Goal: Use online tool/utility: Utilize a website feature to perform a specific function

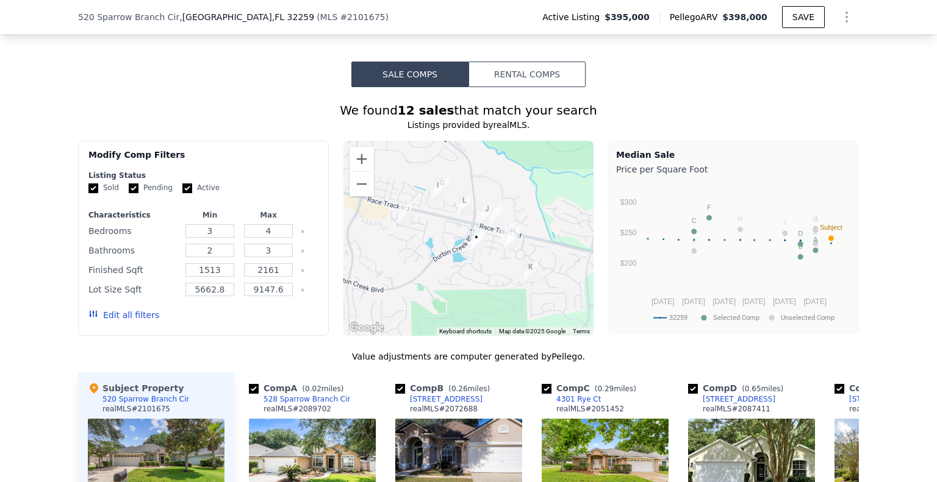
scroll to position [1006, 0]
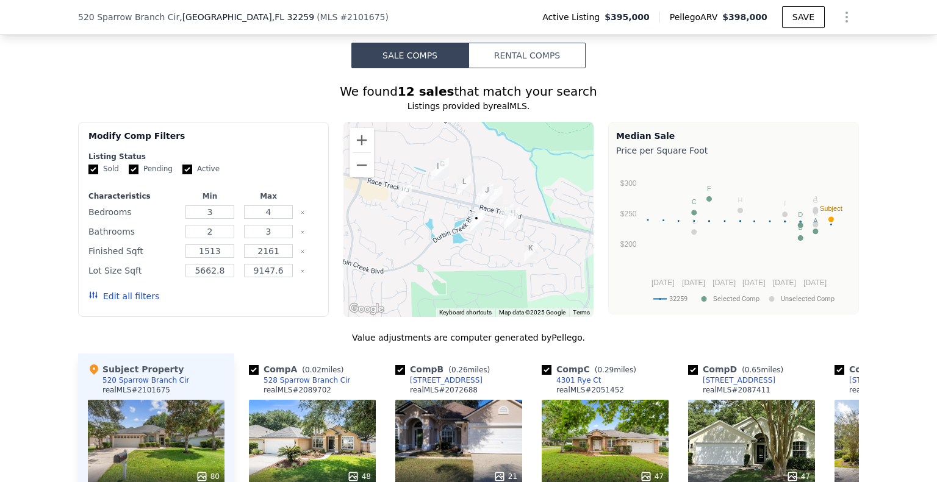
click at [501, 61] on button "Rental Comps" at bounding box center [526, 56] width 117 height 26
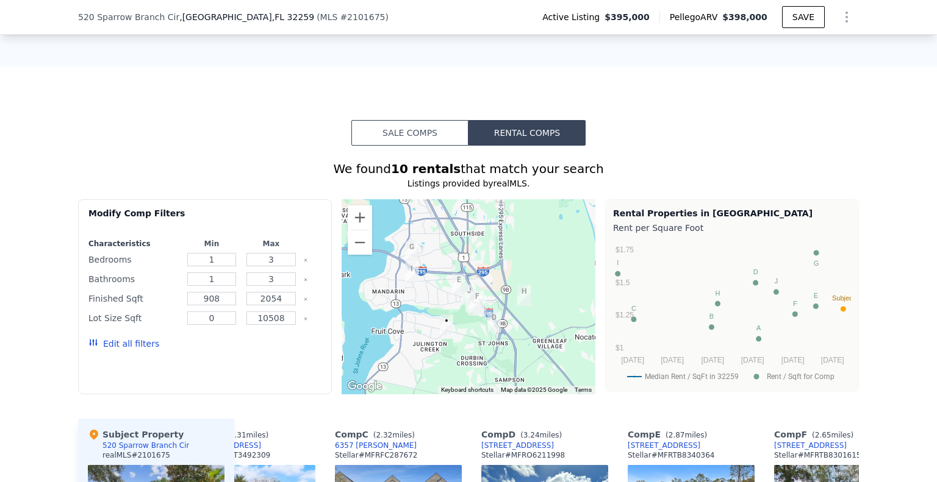
scroll to position [932, 0]
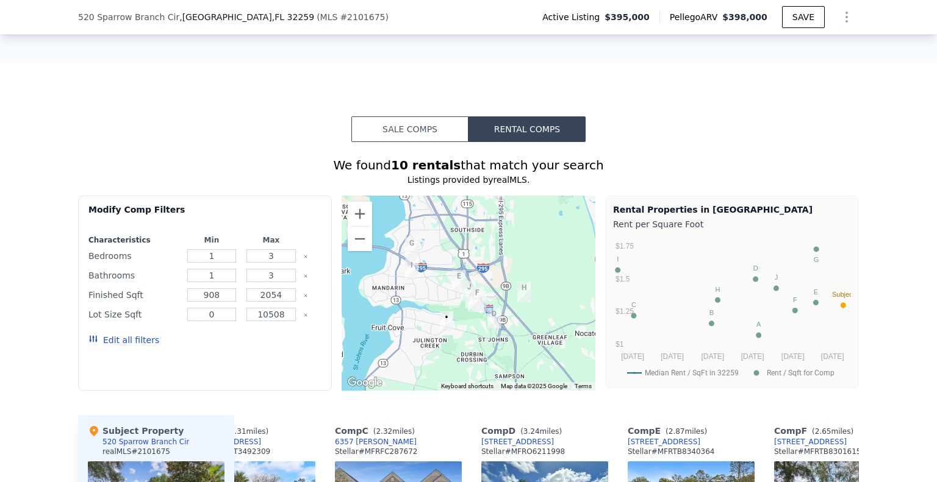
click at [412, 142] on button "Sale Comps" at bounding box center [409, 129] width 117 height 26
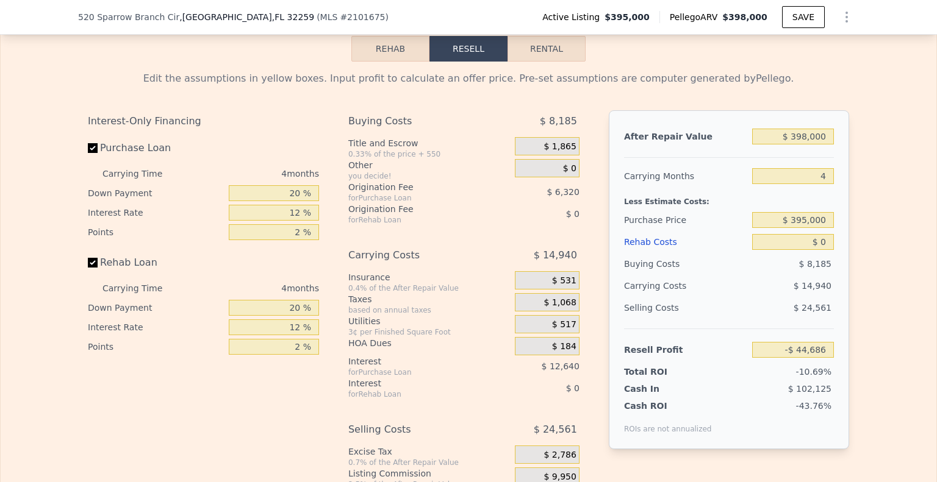
scroll to position [1872, 0]
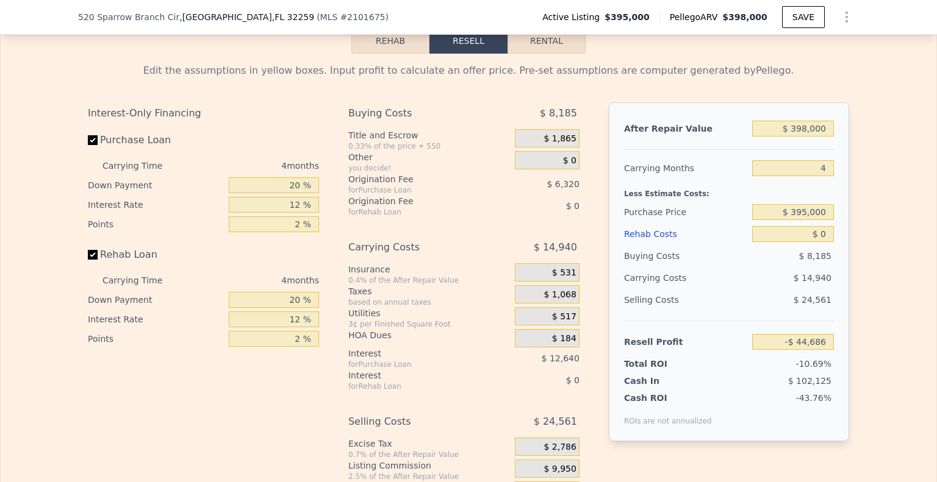
click at [393, 54] on button "Rehab" at bounding box center [390, 41] width 78 height 26
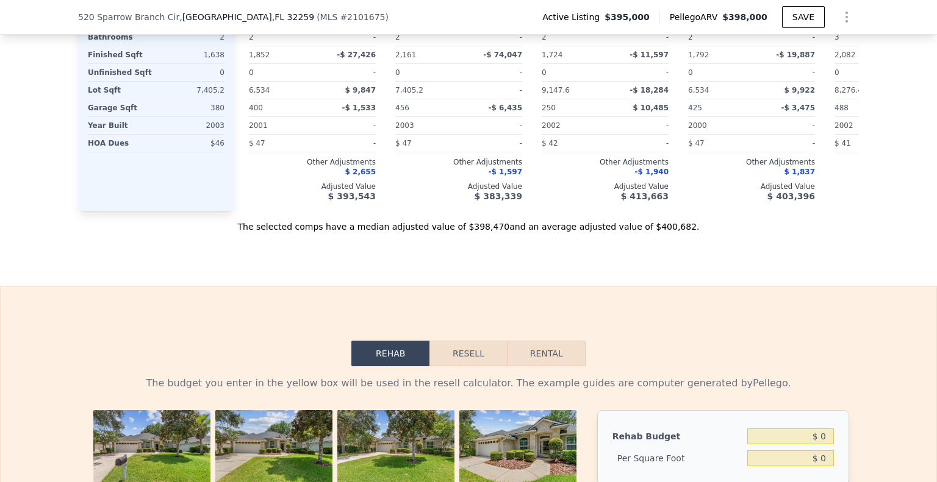
scroll to position [1547, 0]
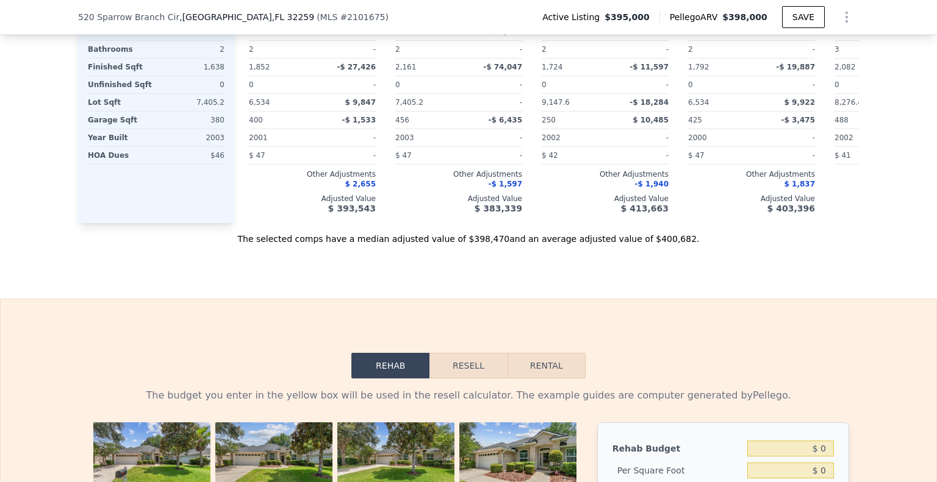
click at [644, 16] on span "$395,000" at bounding box center [626, 17] width 45 height 12
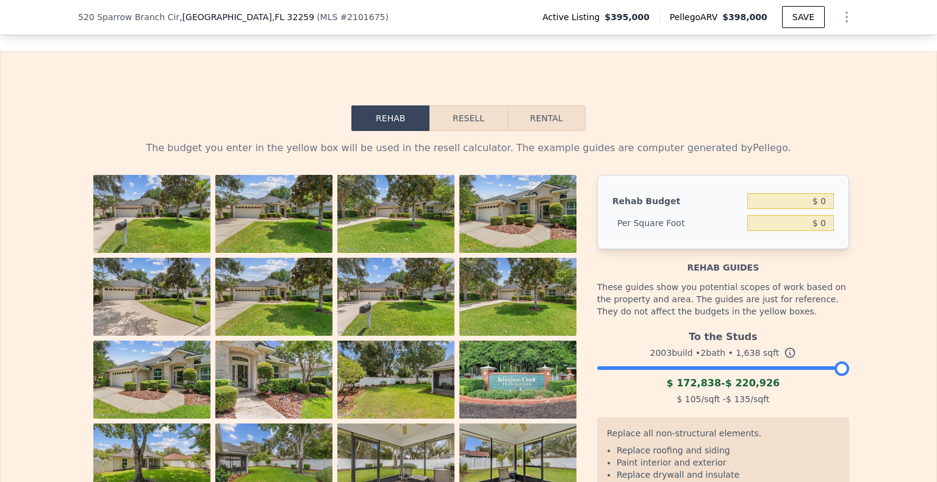
scroll to position [1817, 0]
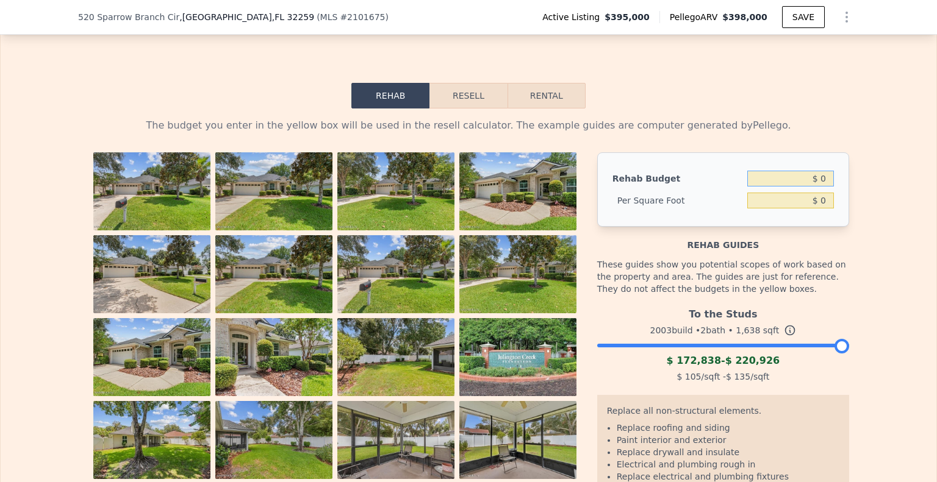
click at [806, 187] on input "$ 0" at bounding box center [790, 179] width 87 height 16
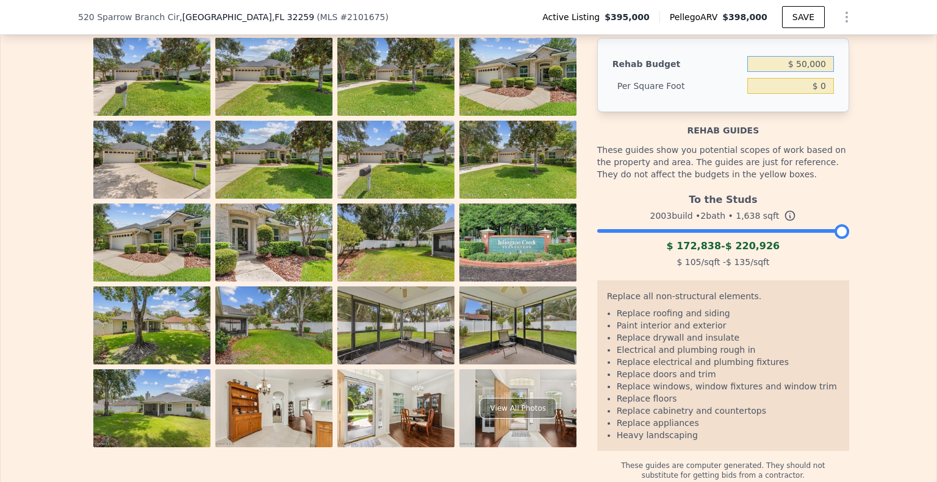
scroll to position [1927, 0]
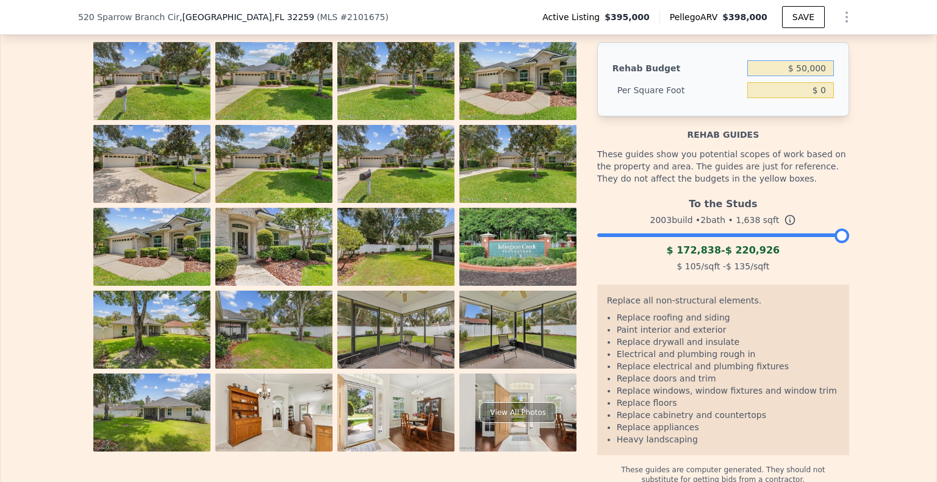
type input "$ 50,000"
type input "$ 30.53"
click at [876, 298] on div "The budget you enter in the yellow box will be used in the resell calculator. T…" at bounding box center [468, 241] width 935 height 487
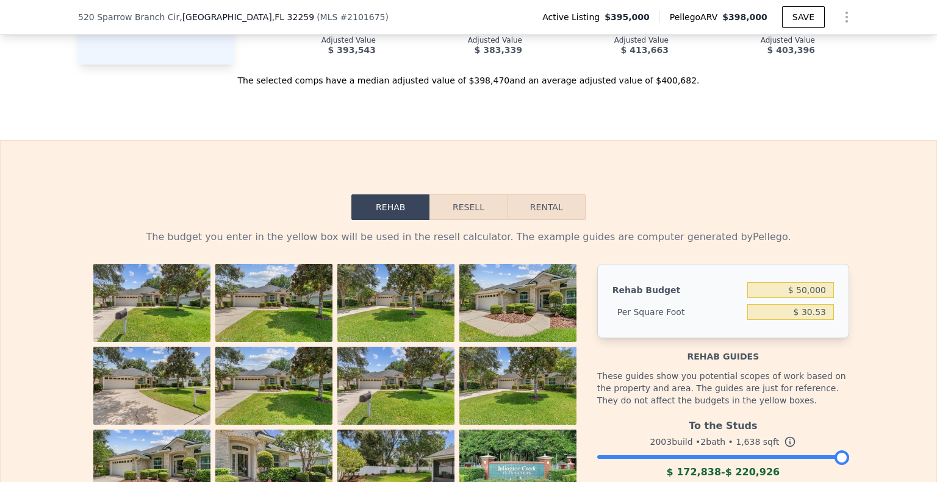
scroll to position [1712, 0]
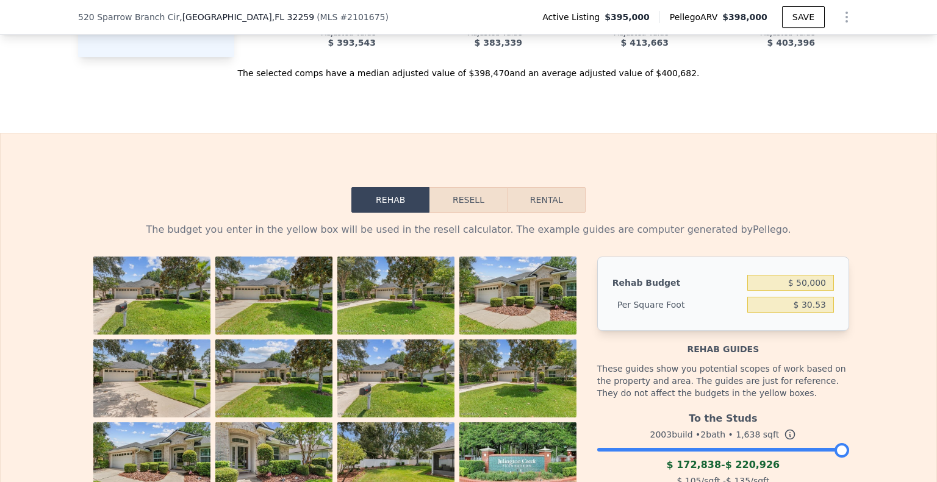
click at [553, 213] on button "Rental" at bounding box center [546, 200] width 78 height 26
select select "30"
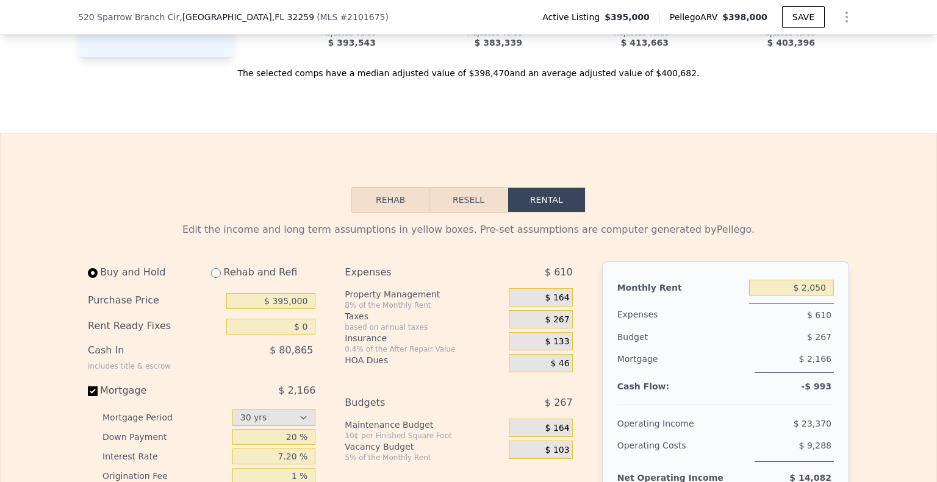
click at [221, 284] on div "Rehab and Refi" at bounding box center [258, 273] width 114 height 22
click at [211, 278] on input "radio" at bounding box center [216, 273] width 10 height 10
radio input "true"
type input "$ 50,000"
select select "30"
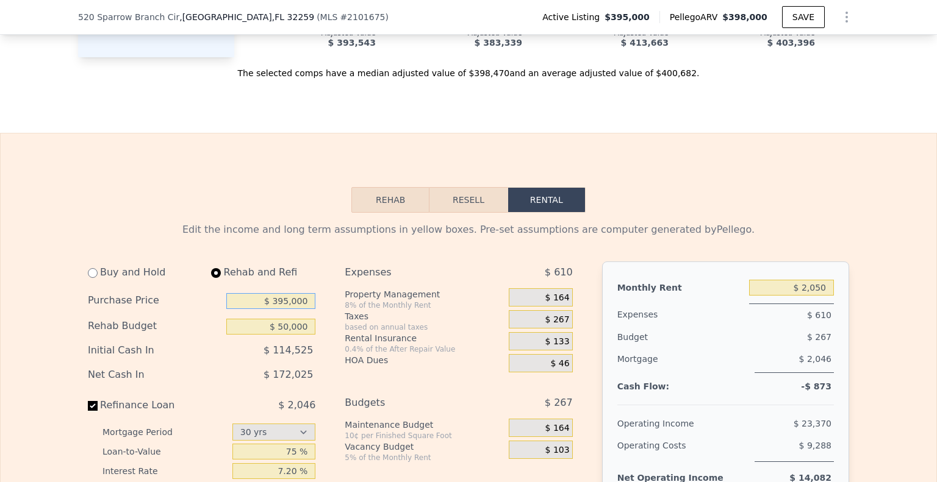
click at [285, 309] on input "$ 395,000" at bounding box center [270, 301] width 89 height 16
type input "$ 300,000"
click at [293, 335] on input "$ 50,000" at bounding box center [270, 327] width 89 height 16
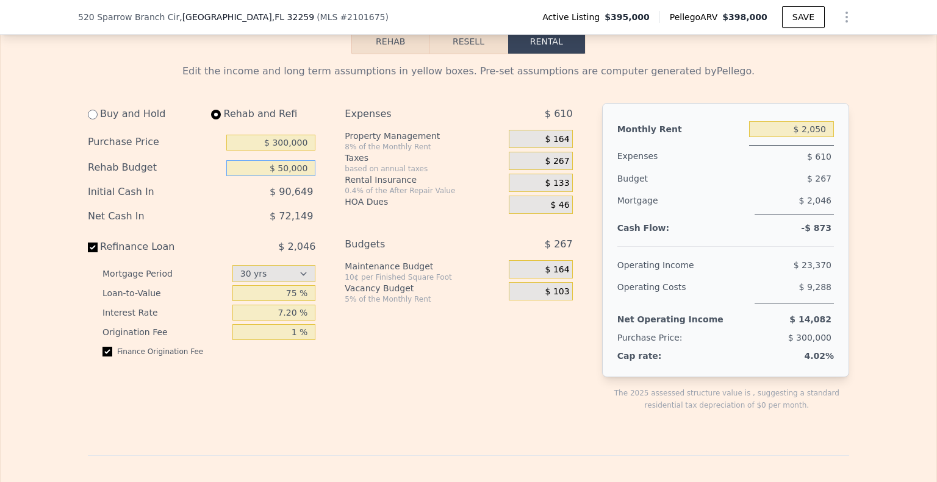
scroll to position [1883, 0]
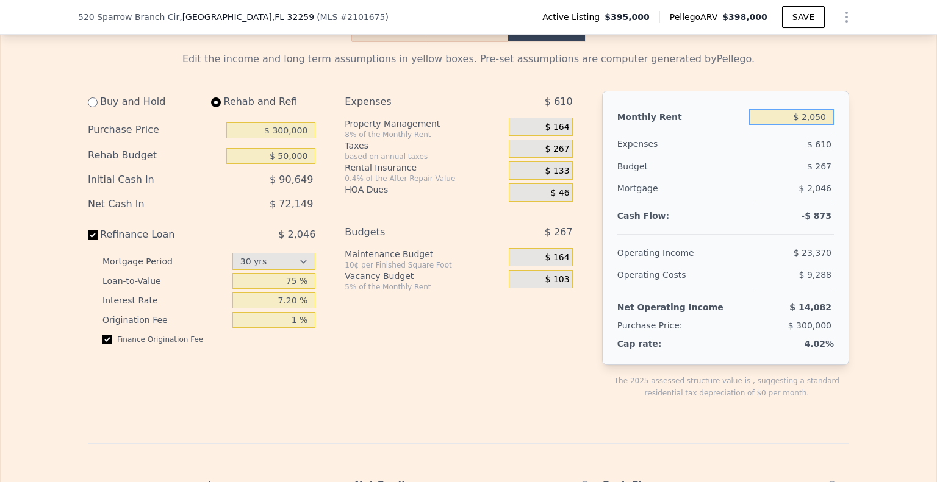
click at [795, 125] on input "$ 2,050" at bounding box center [791, 117] width 85 height 16
drag, startPoint x: 609, startPoint y: 356, endPoint x: 817, endPoint y: 359, distance: 208.0
click at [817, 359] on div "Monthly Rent $ 2,050 Expenses $ 610 Budget $ 267 Mortgage $ 2,046 Cash Flow: -$…" at bounding box center [725, 228] width 247 height 274
click at [831, 357] on div "Monthly Rent $ 2,050 Expenses $ 610 Budget $ 267 Mortgage $ 2,046 Cash Flow: -$…" at bounding box center [725, 228] width 247 height 274
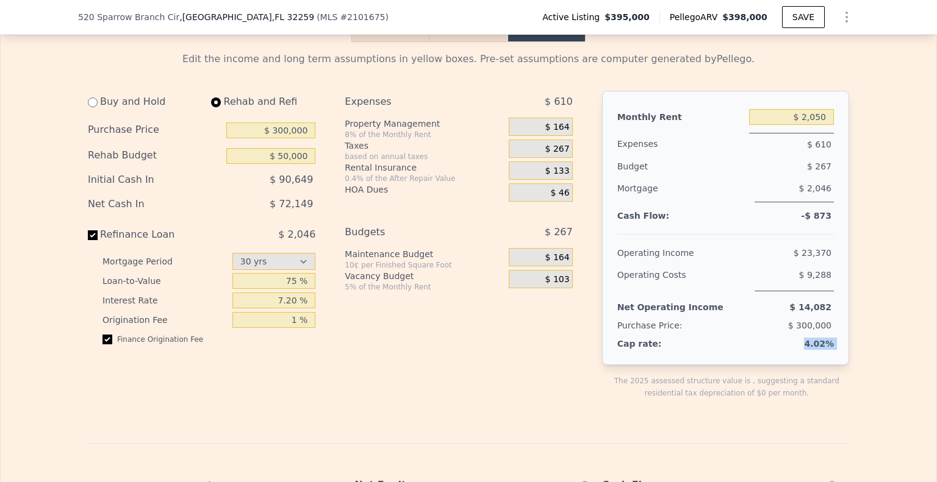
click at [831, 357] on div "Monthly Rent $ 2,050 Expenses $ 610 Budget $ 267 Mortgage $ 2,046 Cash Flow: -$…" at bounding box center [725, 228] width 247 height 274
click at [811, 221] on span "-$ 873" at bounding box center [816, 216] width 30 height 10
click at [796, 220] on div "-$ 873" at bounding box center [791, 215] width 85 height 7
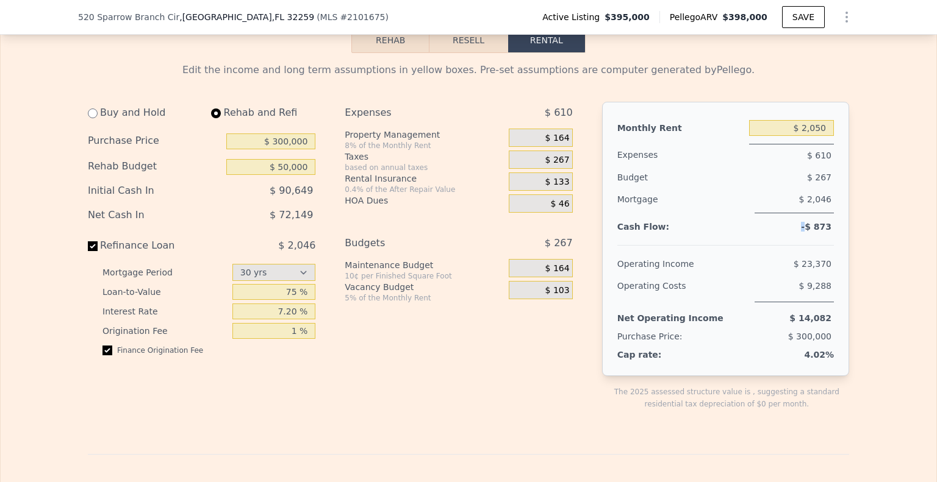
scroll to position [1876, 0]
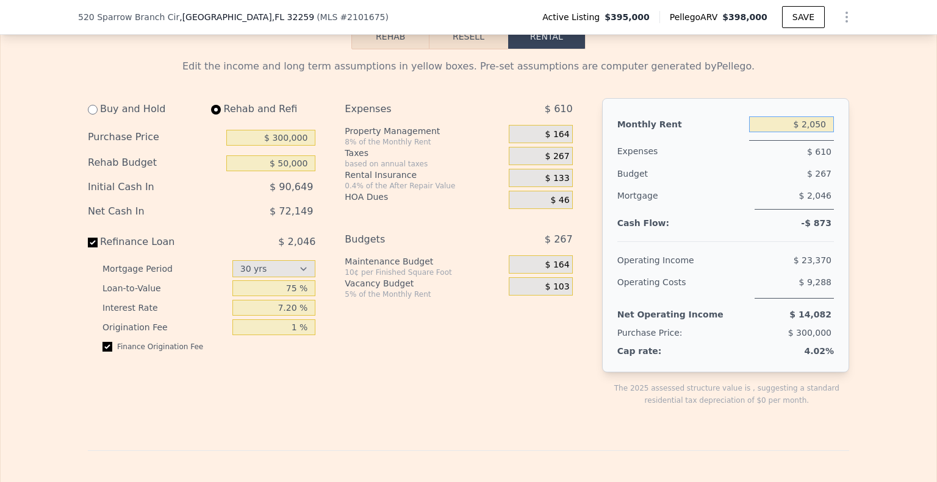
click at [815, 132] on input "$ 2,050" at bounding box center [791, 124] width 85 height 16
type input "$ 2,150"
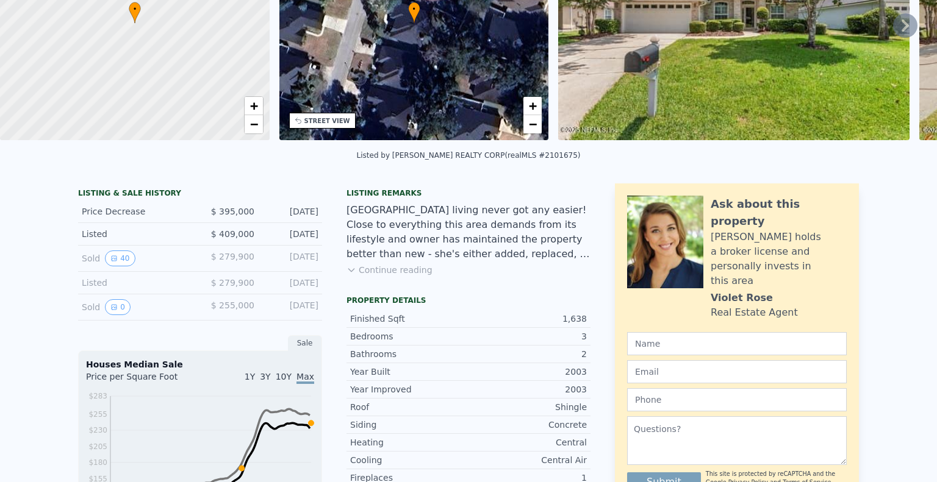
scroll to position [0, 0]
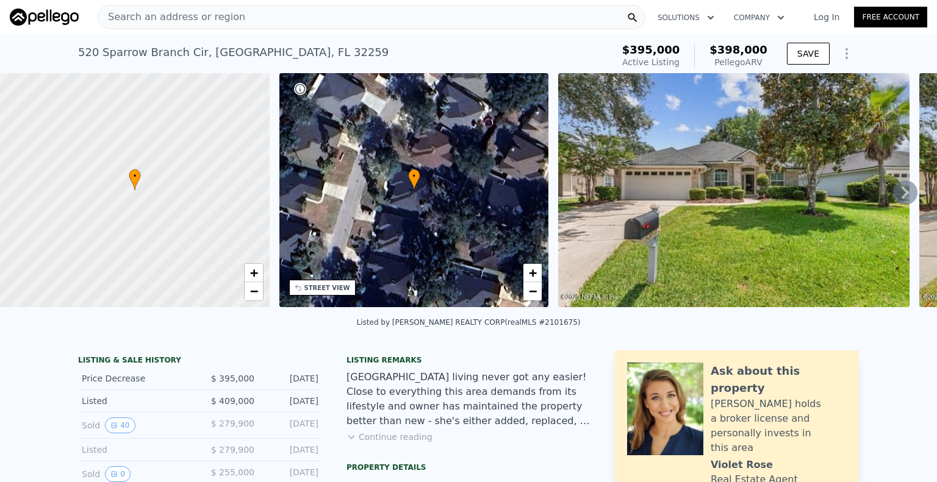
click at [249, 26] on div "Search an address or region" at bounding box center [372, 17] width 548 height 24
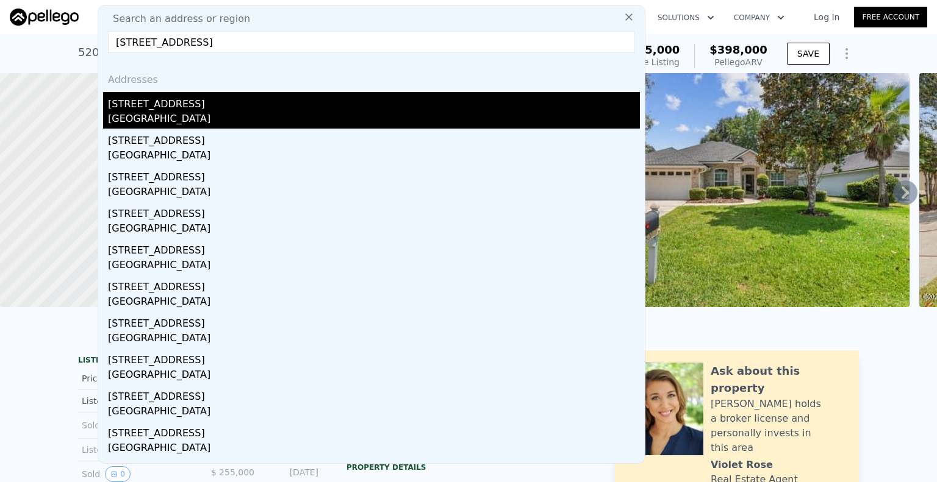
type input "[STREET_ADDRESS]"
click at [187, 110] on div "[STREET_ADDRESS]" at bounding box center [374, 102] width 532 height 20
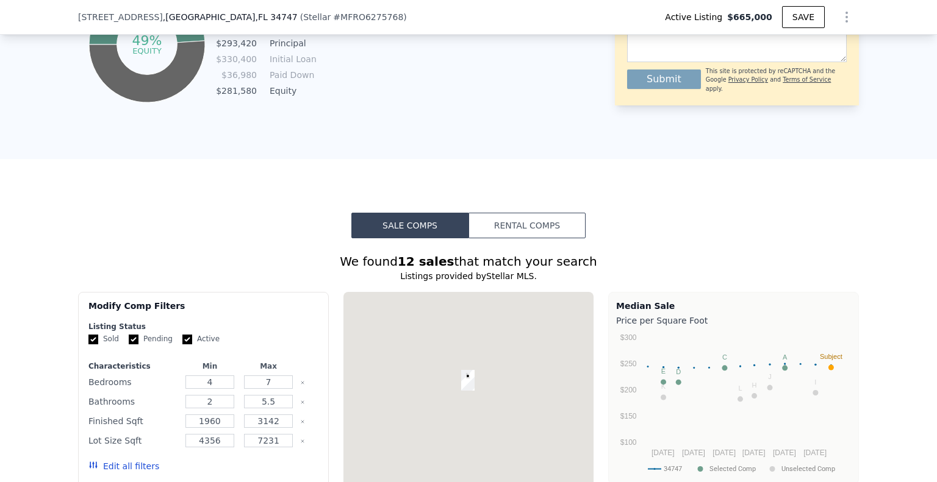
scroll to position [880, 0]
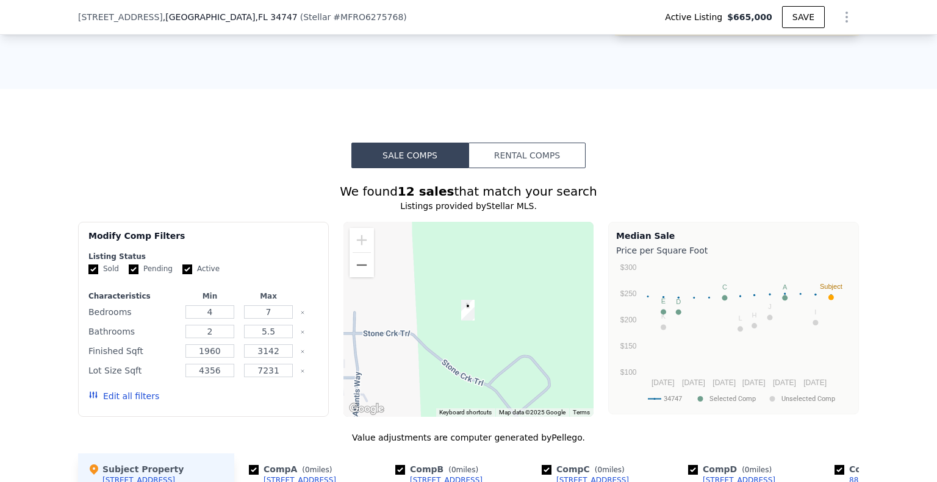
click at [533, 168] on button "Rental Comps" at bounding box center [526, 156] width 117 height 26
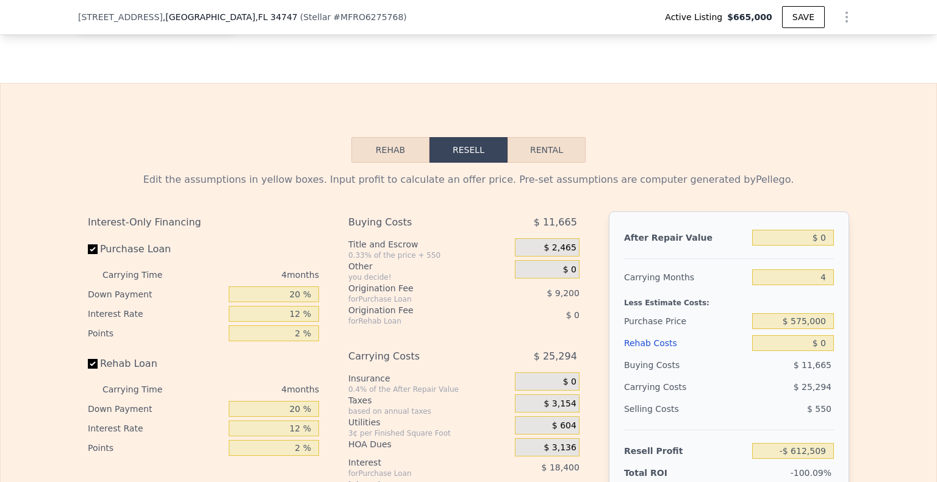
scroll to position [1709, 0]
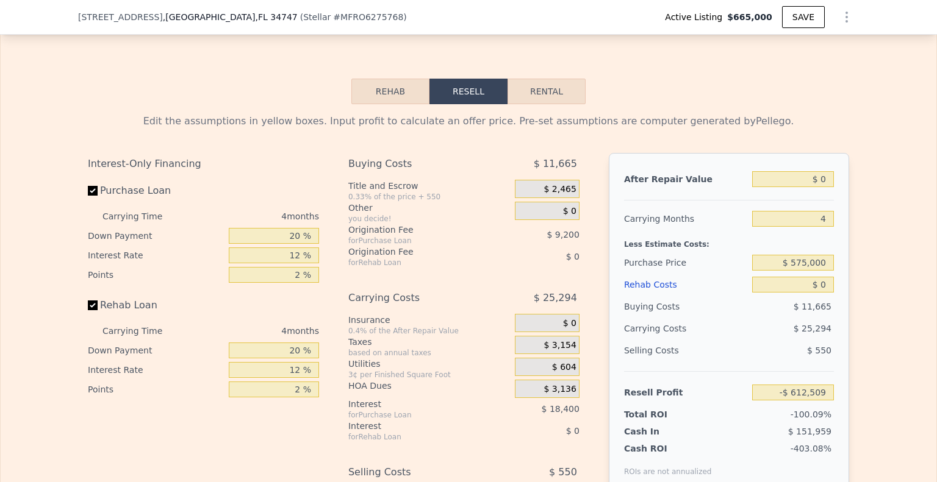
click at [548, 102] on button "Rental" at bounding box center [546, 92] width 78 height 26
select select "30"
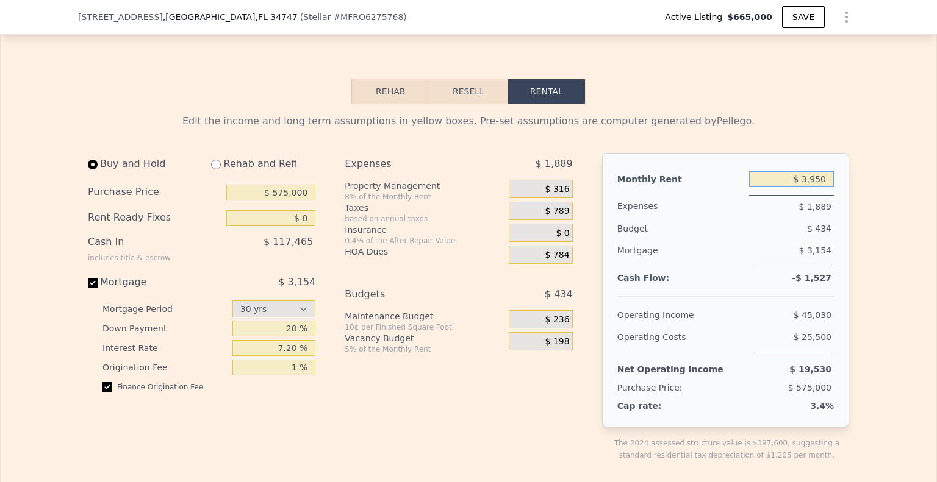
click at [812, 187] on input "$ 3,950" at bounding box center [791, 179] width 85 height 16
drag, startPoint x: 631, startPoint y: 269, endPoint x: 500, endPoint y: 294, distance: 133.5
click at [500, 294] on div "Expenses $ 1,973 Property Management 8% of the Monthly Rent $ 400 Taxes based o…" at bounding box center [463, 317] width 237 height 328
drag, startPoint x: 815, startPoint y: 295, endPoint x: 826, endPoint y: 295, distance: 11.0
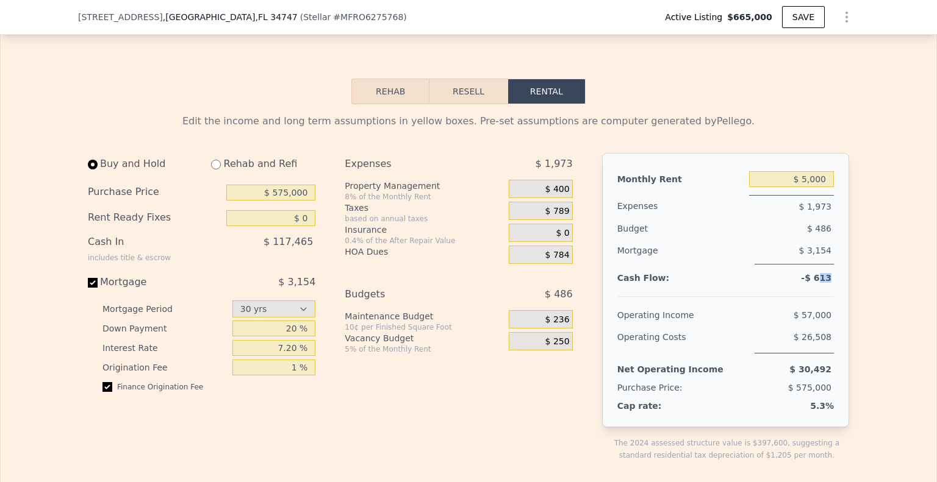
click at [826, 283] on span "-$ 613" at bounding box center [816, 278] width 30 height 10
click at [810, 411] on span "5.3%" at bounding box center [822, 406] width 24 height 10
drag, startPoint x: 810, startPoint y: 421, endPoint x: 829, endPoint y: 420, distance: 19.6
click at [829, 420] on div "Monthly Rent $ 5,000 Expenses $ 1,973 Budget $ 486 Mortgage $ 3,154 Cash Flow: …" at bounding box center [725, 290] width 247 height 274
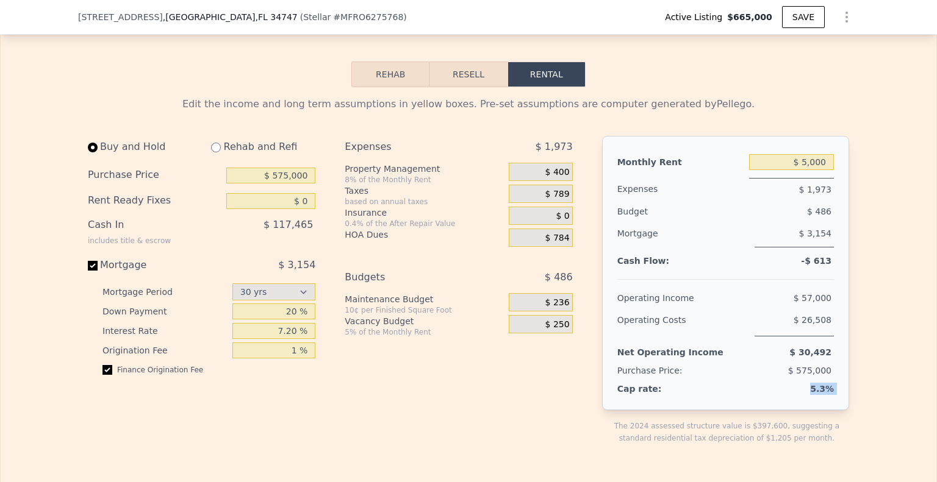
scroll to position [1739, 0]
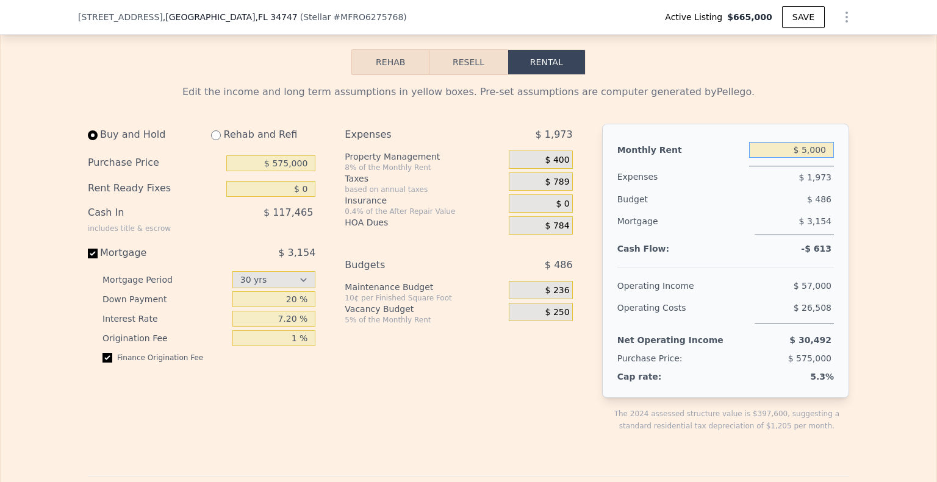
click at [813, 158] on input "$ 5,000" at bounding box center [791, 150] width 85 height 16
type input "$ 6,000"
click at [873, 216] on div "Edit the income and long term assumptions in yellow boxes. Pre-set assumptions …" at bounding box center [468, 489] width 935 height 829
click at [820, 254] on span "$ 257" at bounding box center [817, 249] width 27 height 10
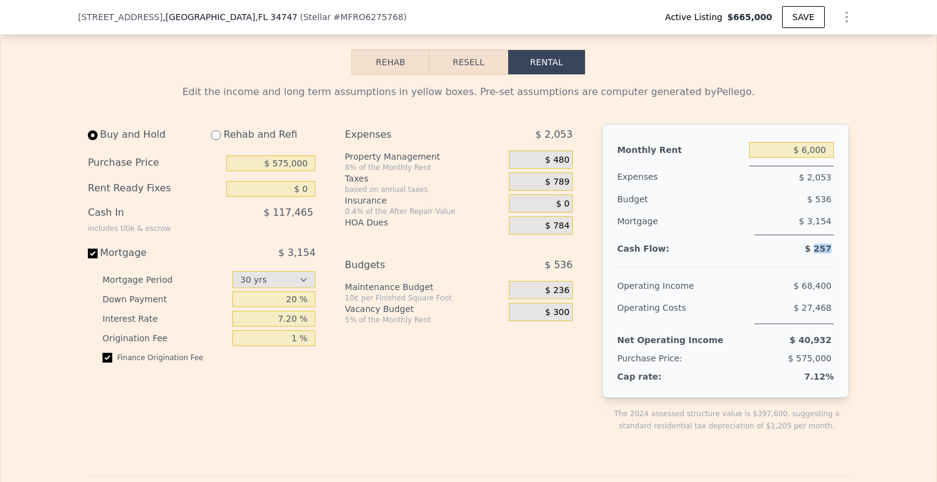
click at [820, 254] on span "$ 257" at bounding box center [817, 249] width 27 height 10
click at [563, 210] on span "$ 0" at bounding box center [562, 204] width 13 height 11
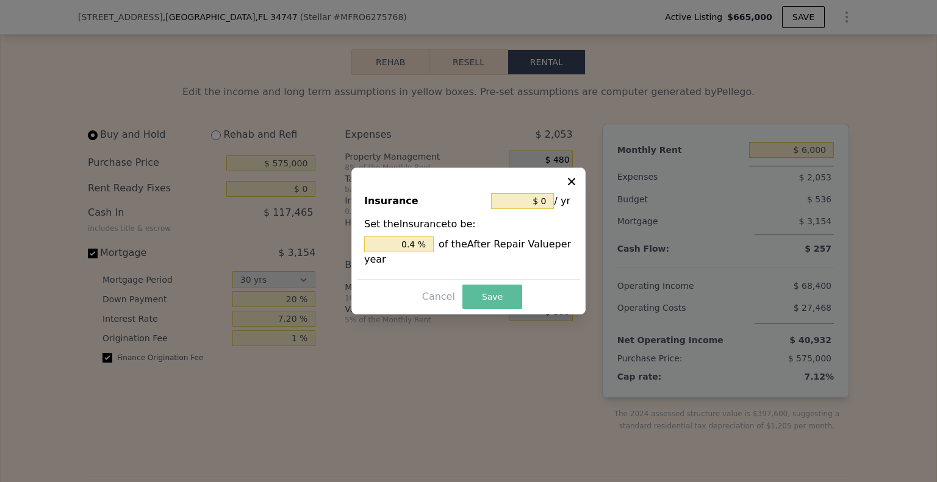
click at [489, 297] on button "Save" at bounding box center [492, 297] width 60 height 24
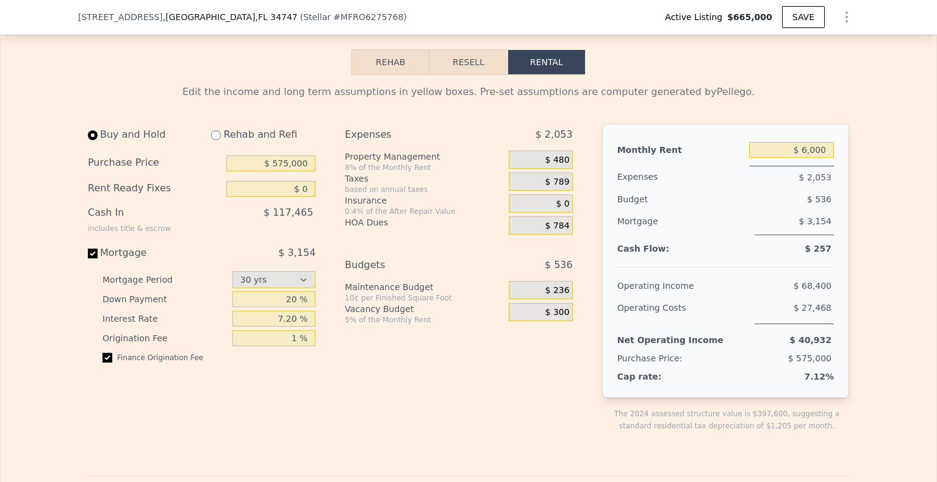
click at [560, 212] on div "$ 0" at bounding box center [540, 204] width 63 height 18
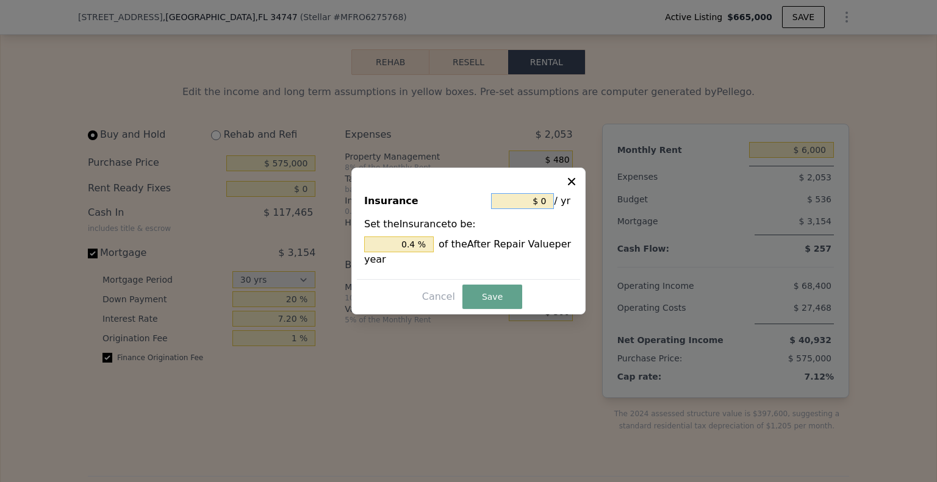
click at [542, 199] on input "$ 0" at bounding box center [522, 201] width 63 height 16
type input "$ 10"
type input "$ 1,600"
click at [484, 302] on button "Save" at bounding box center [492, 297] width 60 height 24
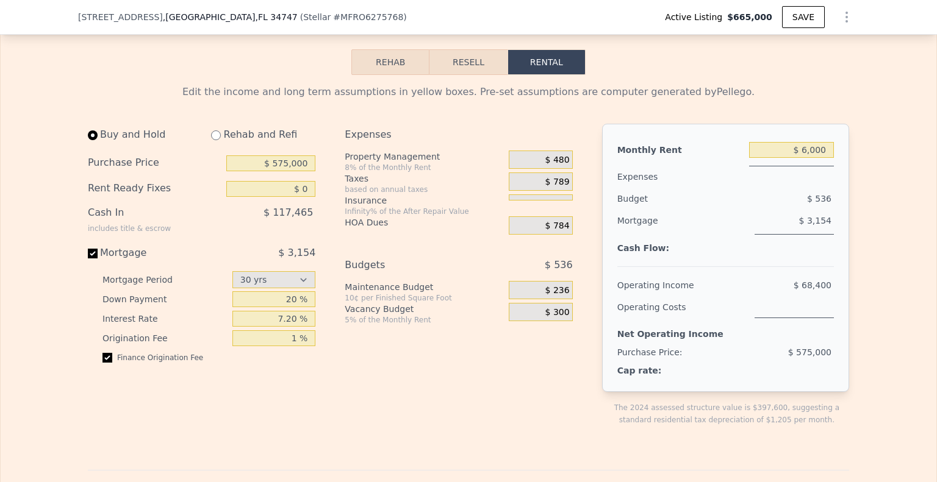
click at [529, 201] on div at bounding box center [540, 198] width 63 height 6
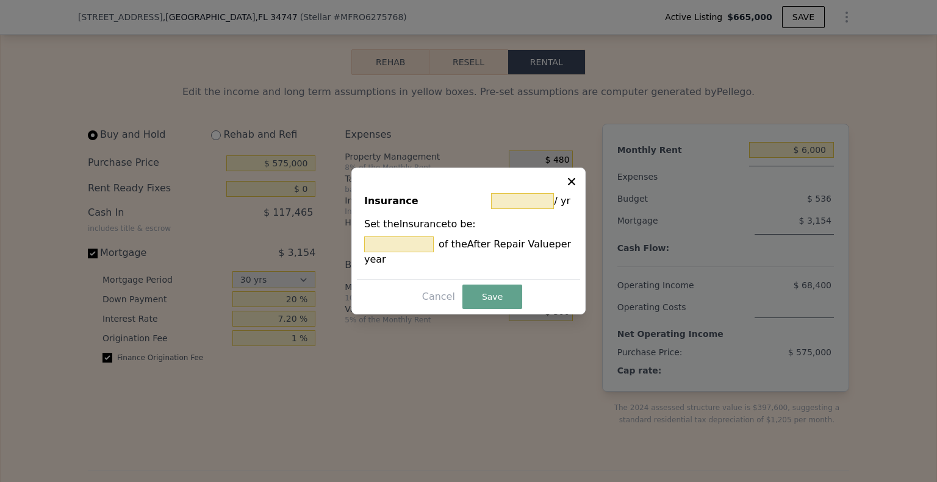
click at [529, 190] on div "/ yr" at bounding box center [532, 201] width 82 height 22
click at [534, 203] on input "text" at bounding box center [522, 201] width 63 height 16
type input "$ 0"
type input "1 %"
type input "3 %"
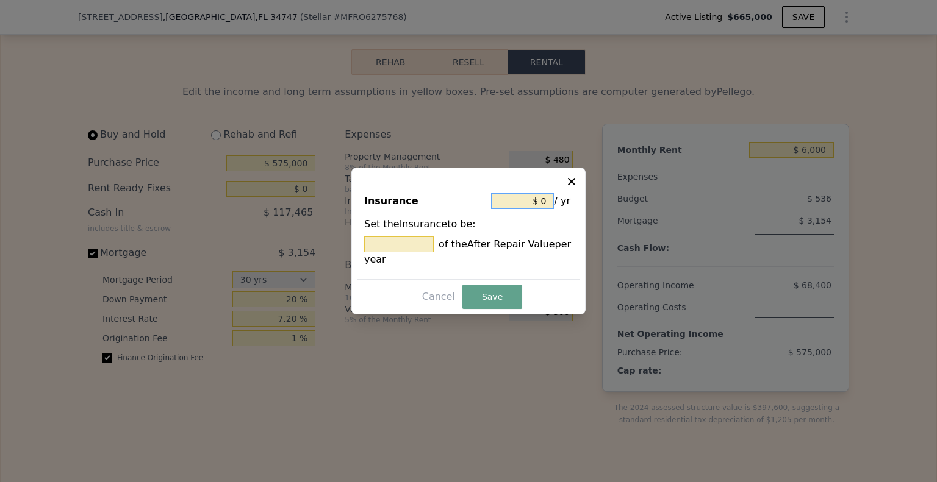
click at [544, 198] on input "$ 0" at bounding box center [522, 201] width 63 height 16
type input "$ 1,600"
click at [498, 295] on button "Save" at bounding box center [492, 297] width 60 height 24
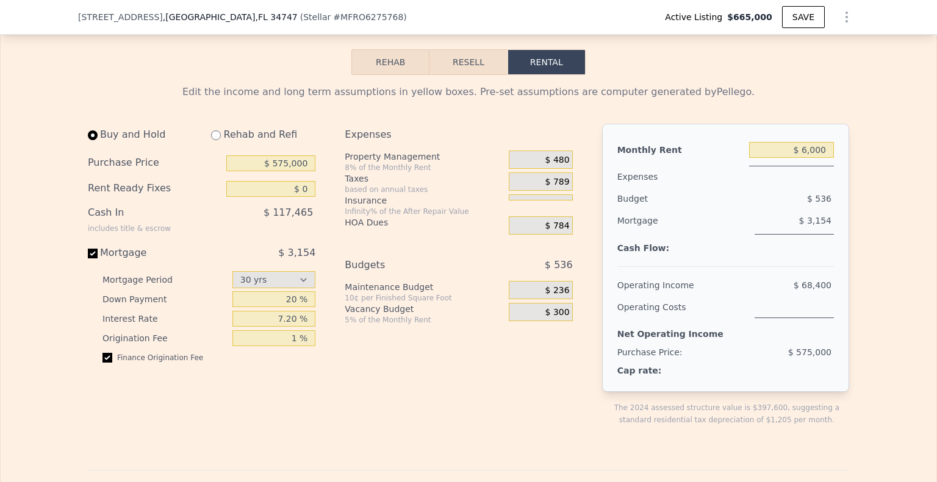
click at [554, 201] on div at bounding box center [540, 198] width 63 height 6
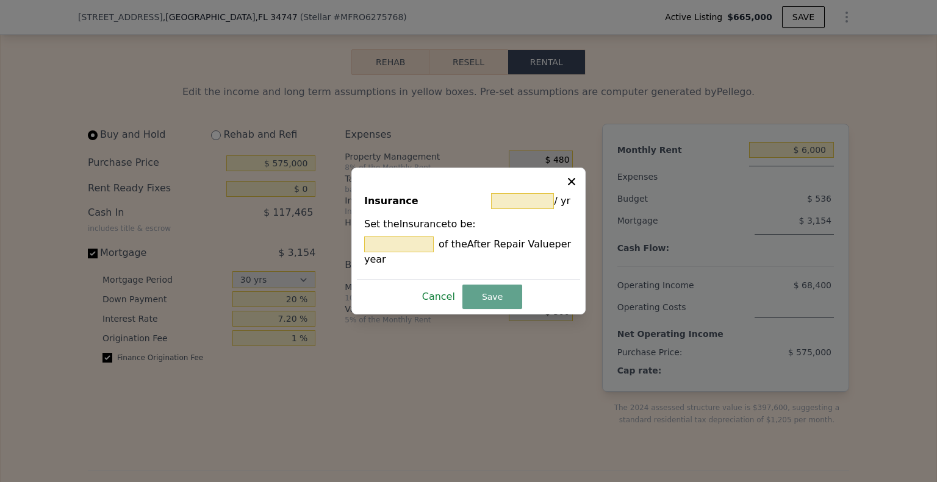
click at [432, 297] on button "Cancel" at bounding box center [438, 297] width 43 height 20
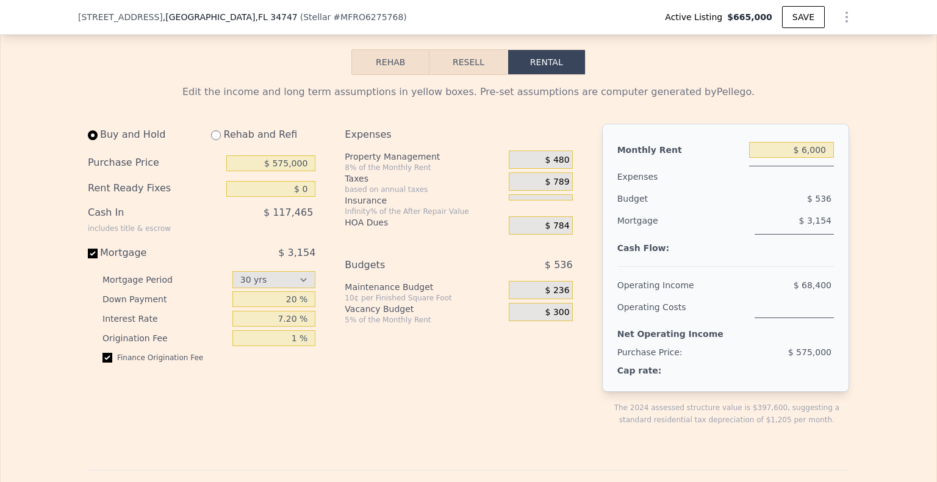
click at [537, 201] on div at bounding box center [540, 198] width 63 height 6
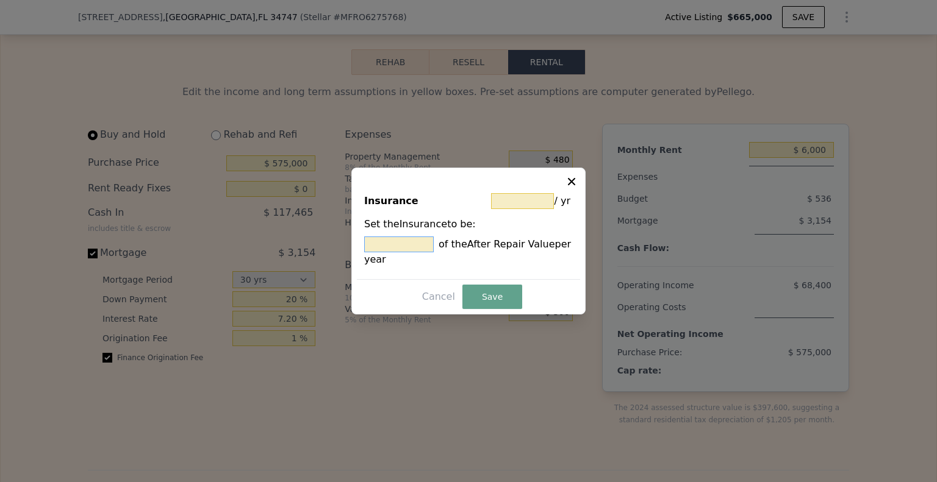
click at [426, 244] on input "text" at bounding box center [399, 245] width 70 height 16
type input "$ 0"
type input "1 %"
click at [482, 295] on button "Save" at bounding box center [492, 297] width 60 height 24
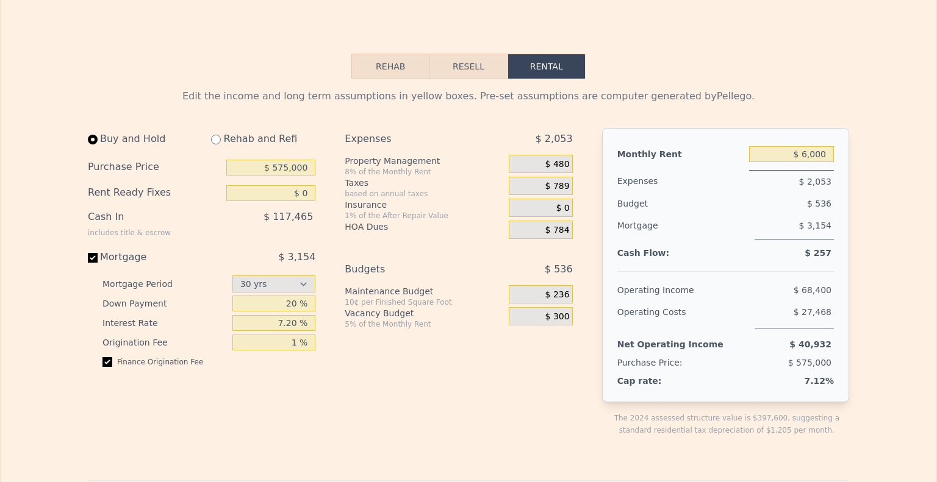
scroll to position [0, 0]
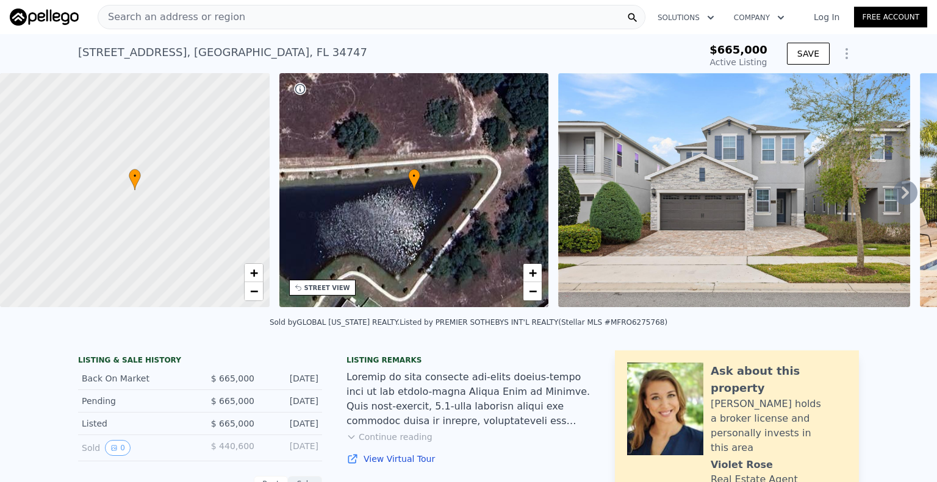
click at [529, 17] on div "Search an address or region" at bounding box center [372, 17] width 548 height 24
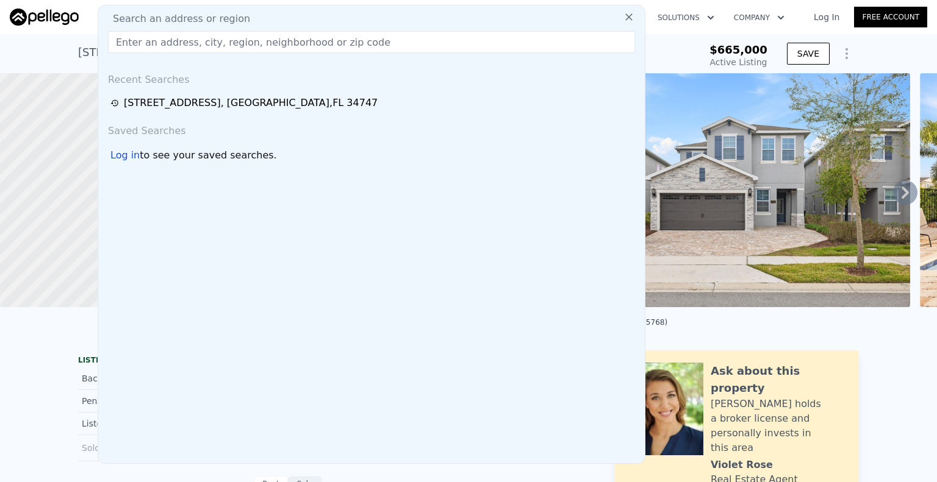
click at [529, 17] on div "Search an address or region" at bounding box center [371, 19] width 537 height 15
click at [404, 36] on input "text" at bounding box center [371, 42] width 527 height 22
paste input "[STREET_ADDRESS]"
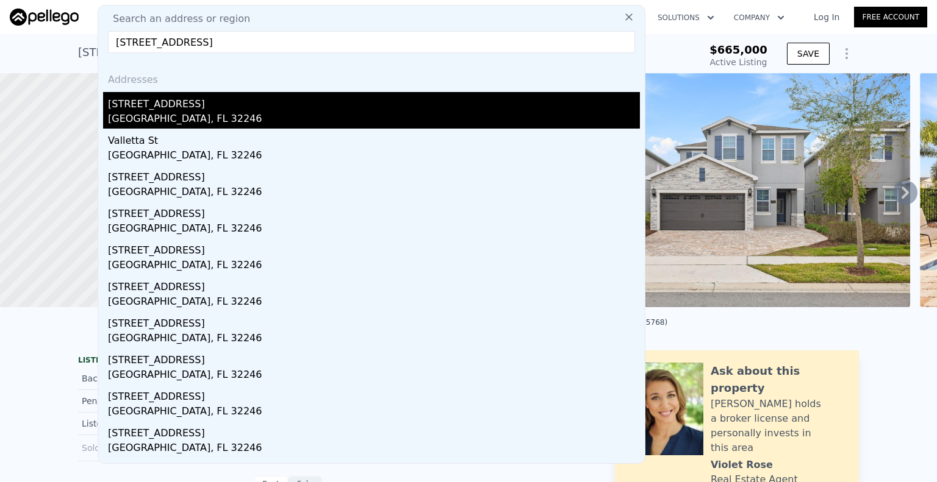
type input "[STREET_ADDRESS]"
click at [181, 121] on div "[GEOGRAPHIC_DATA], FL 32246" at bounding box center [374, 120] width 532 height 17
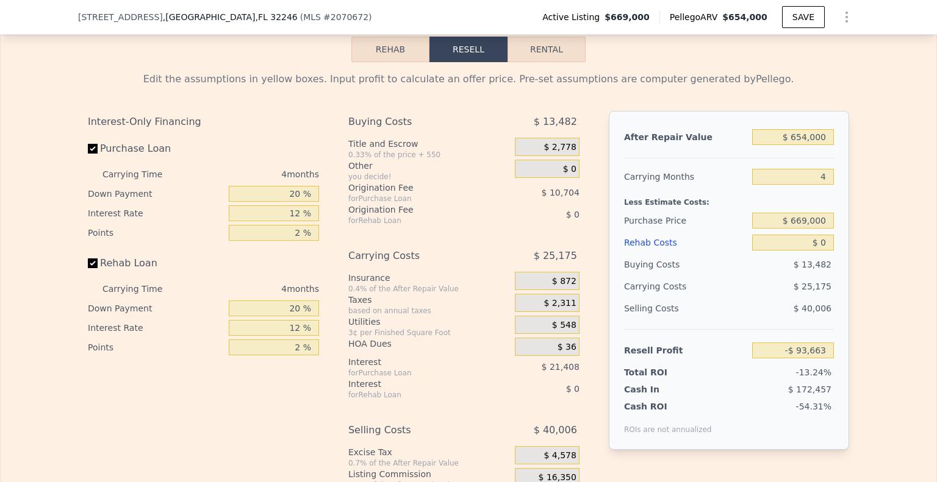
scroll to position [1887, 0]
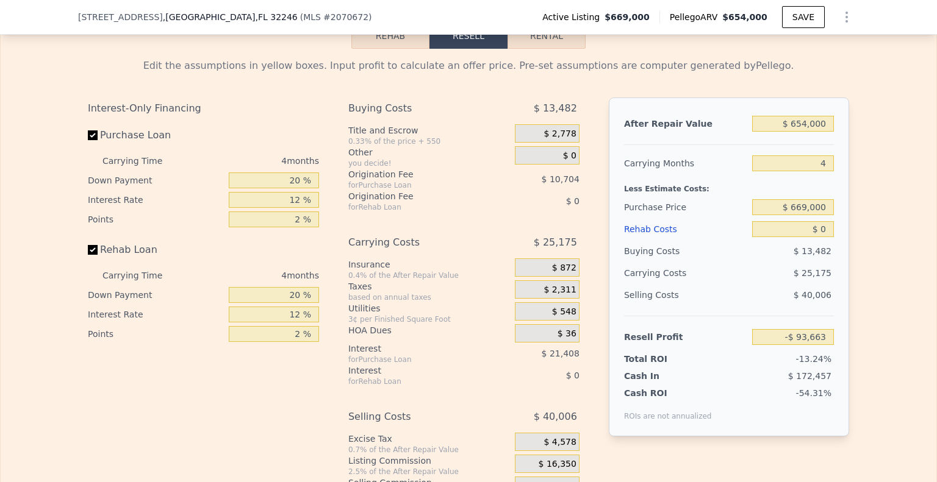
click at [546, 49] on button "Rental" at bounding box center [546, 36] width 78 height 26
select select "30"
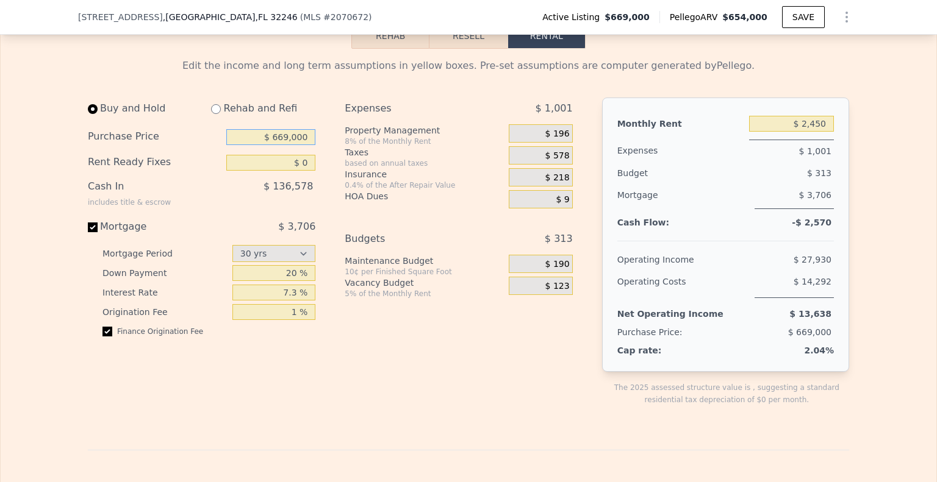
click at [290, 145] on input "$ 669,000" at bounding box center [270, 137] width 89 height 16
type input "$ 300,000"
type input "$ 45,000"
click at [291, 145] on input "$ 300,000" at bounding box center [270, 137] width 89 height 16
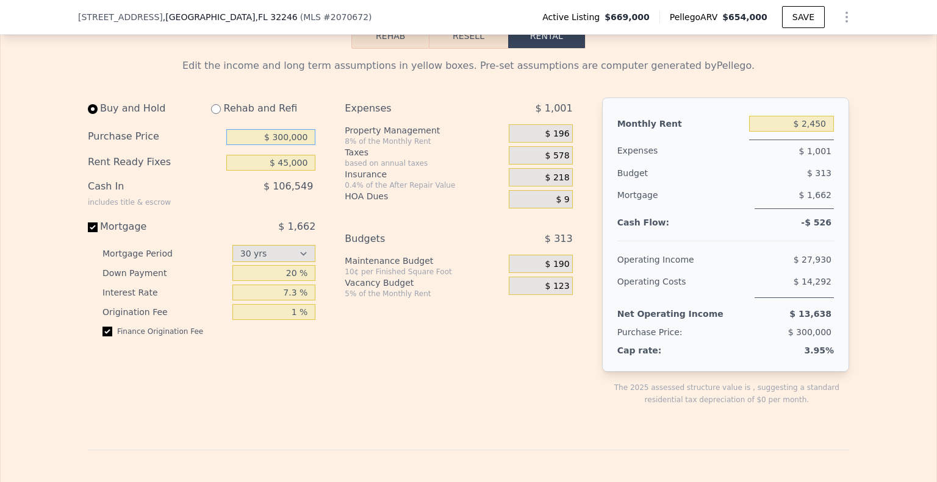
click at [291, 145] on input "$ 300,000" at bounding box center [270, 137] width 89 height 16
type input "$ 275,000"
